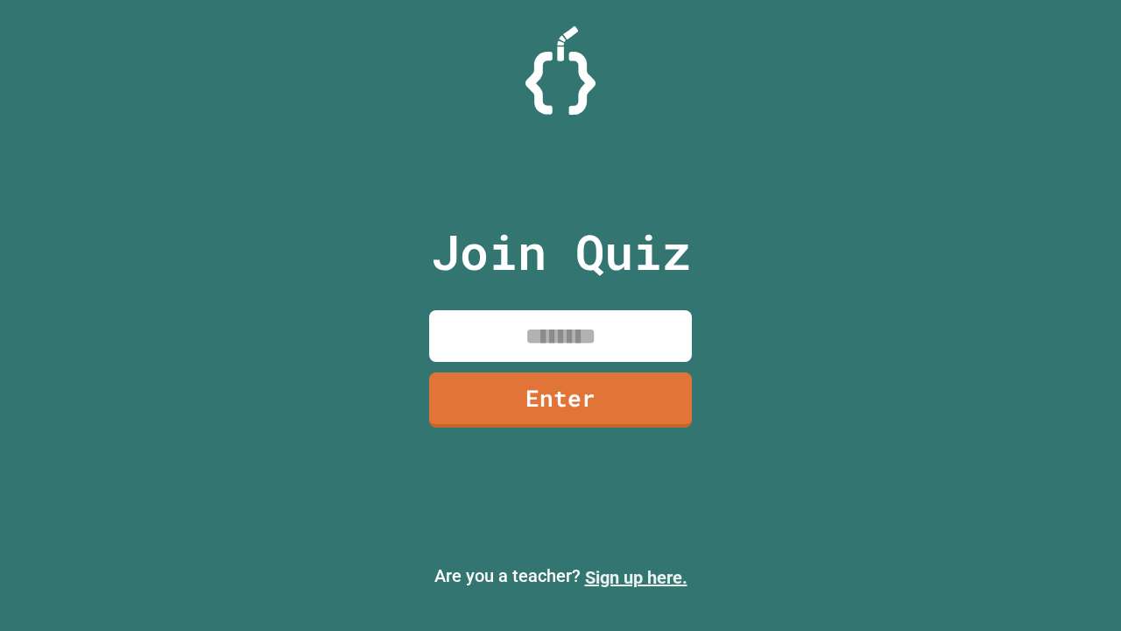
click at [636, 577] on link "Sign up here." at bounding box center [636, 577] width 102 height 21
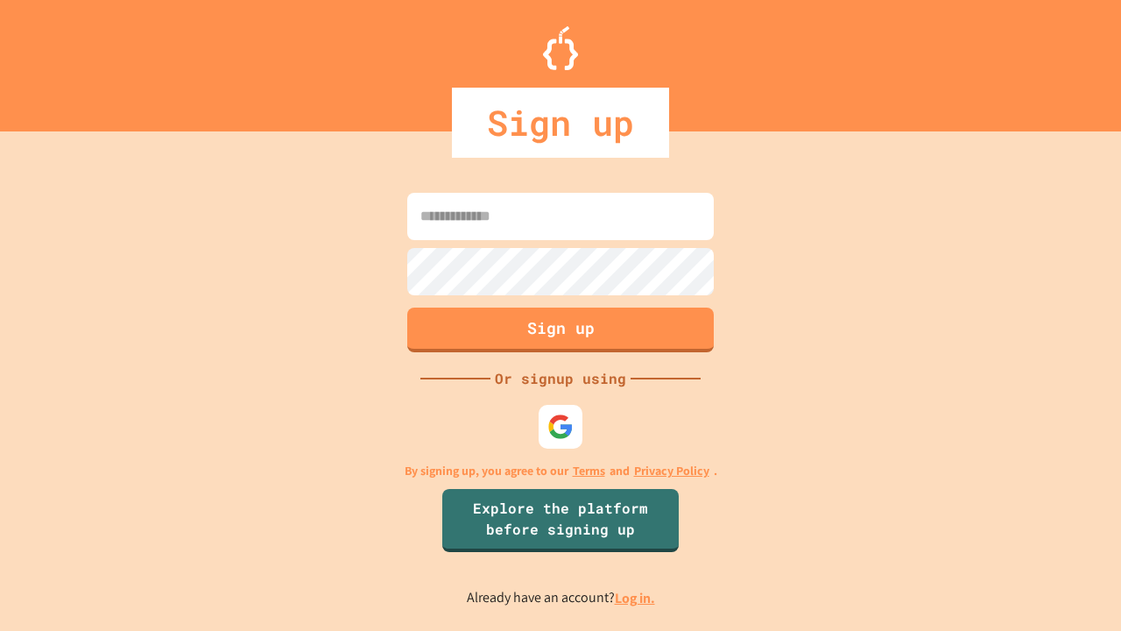
click at [636, 597] on link "Log in." at bounding box center [635, 598] width 40 height 18
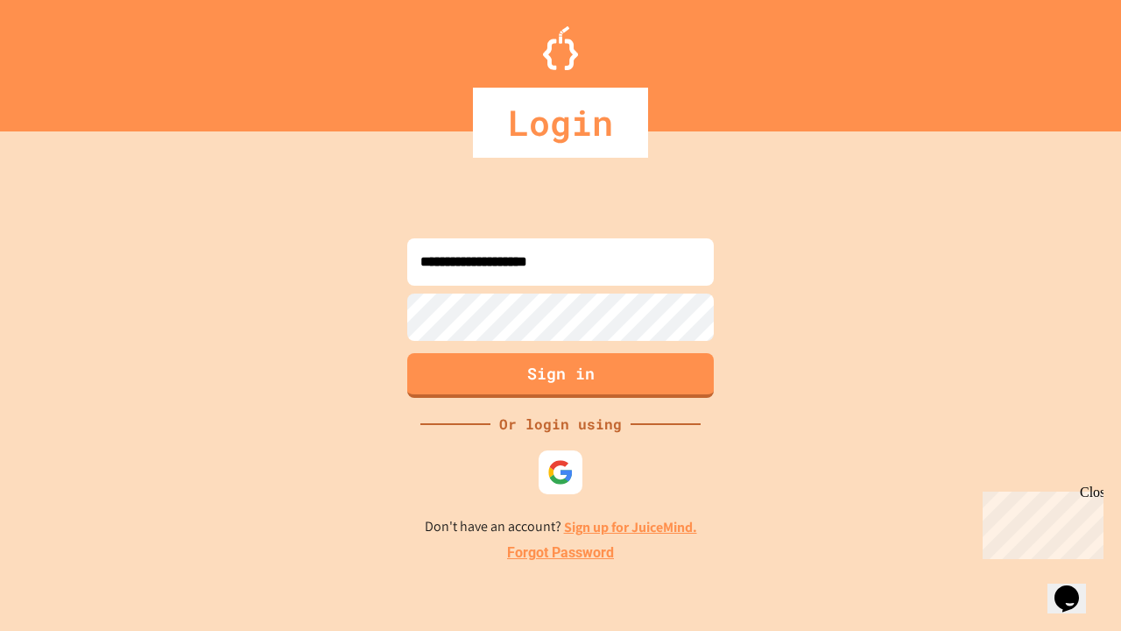
type input "**********"
